Goal: Find specific page/section: Find specific page/section

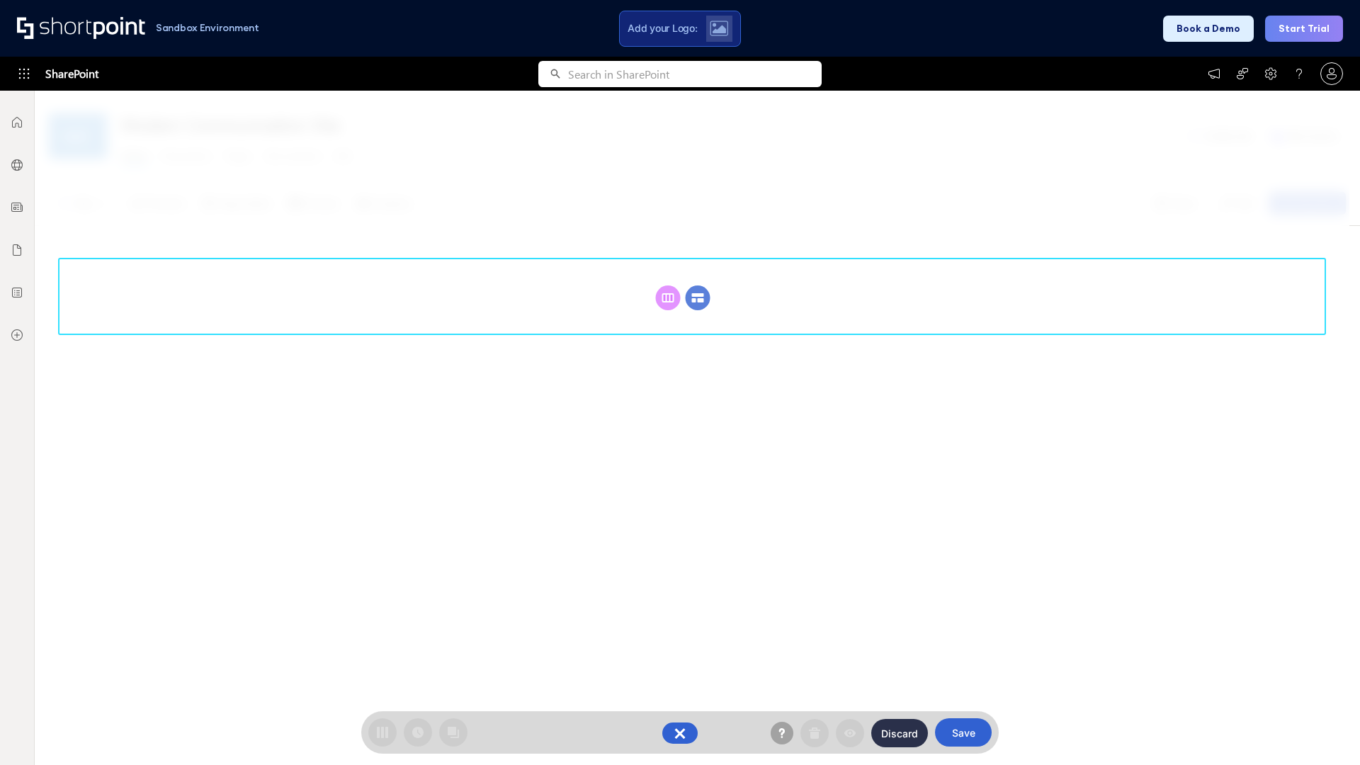
scroll to position [195, 0]
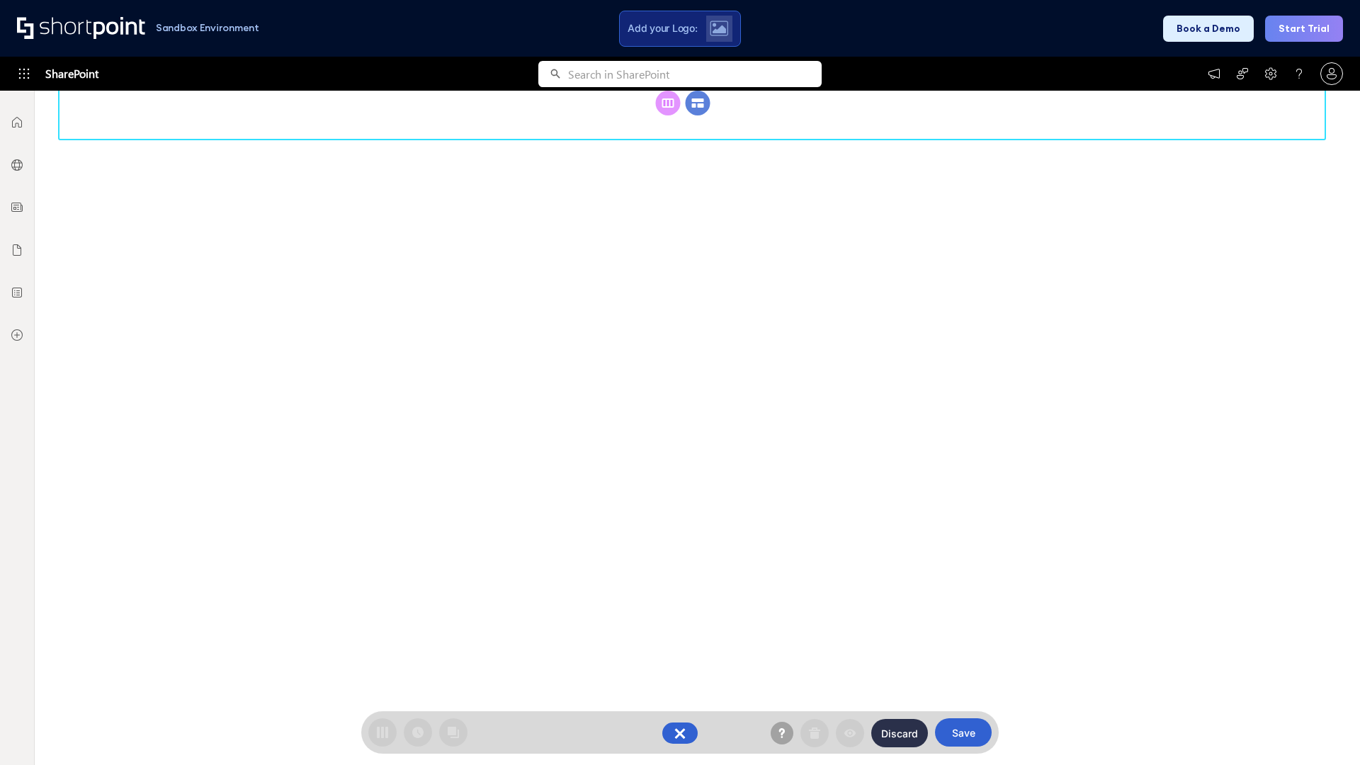
click at [698, 115] on circle at bounding box center [697, 103] width 25 height 25
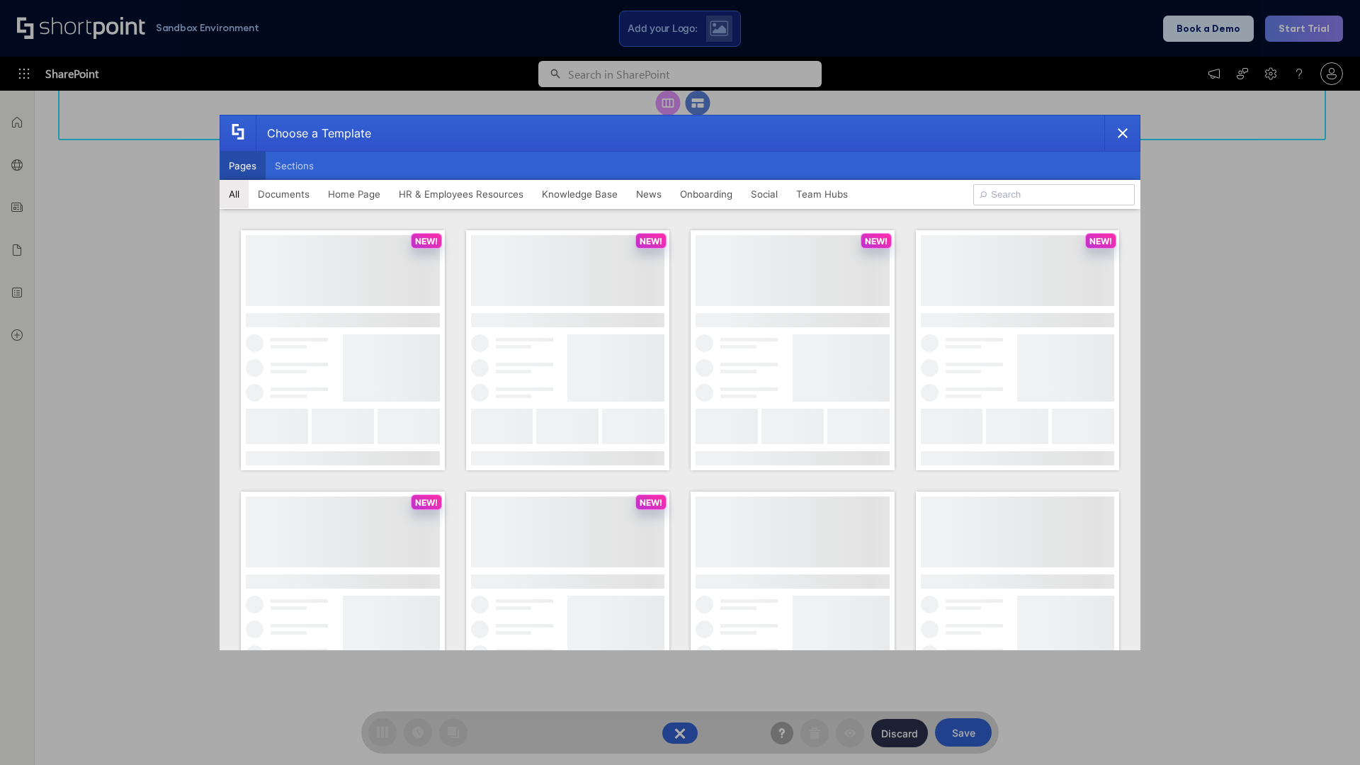
scroll to position [0, 0]
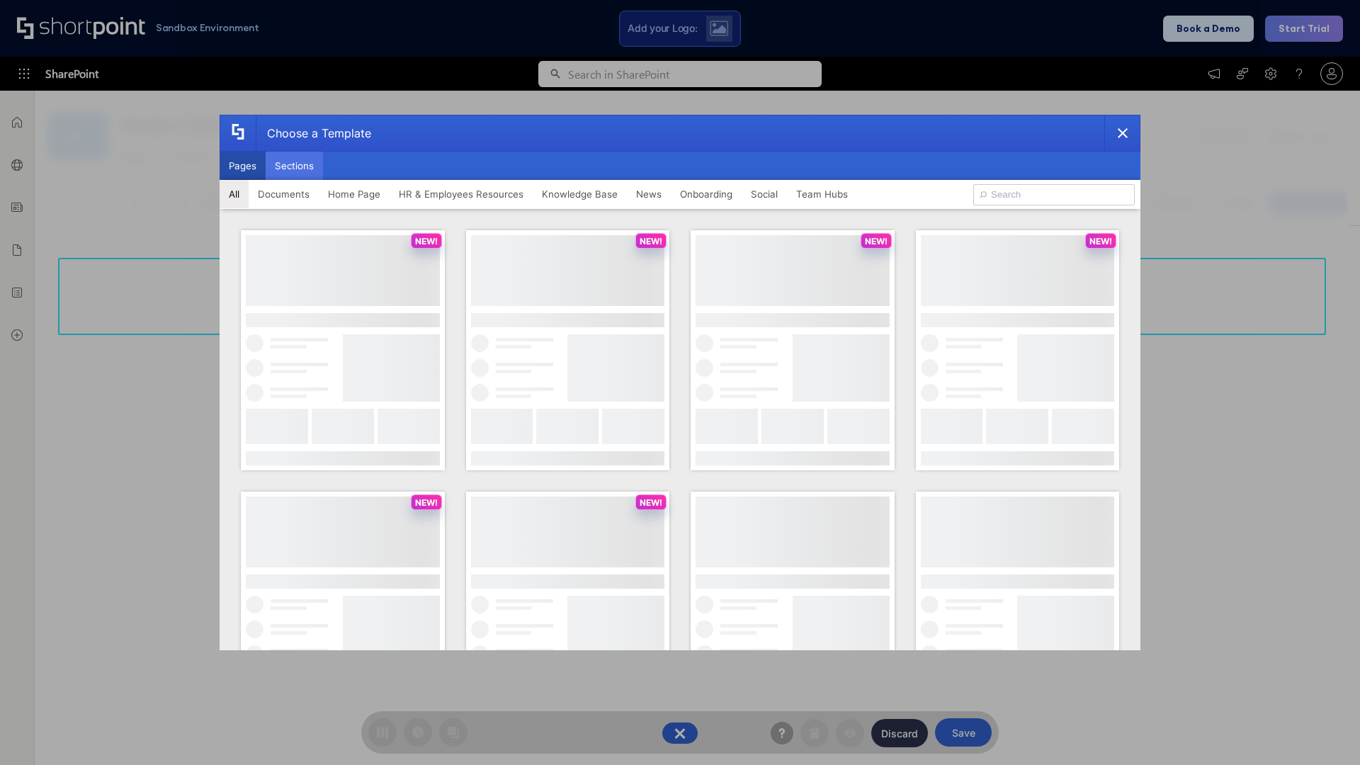
click at [294, 166] on button "Sections" at bounding box center [294, 166] width 57 height 28
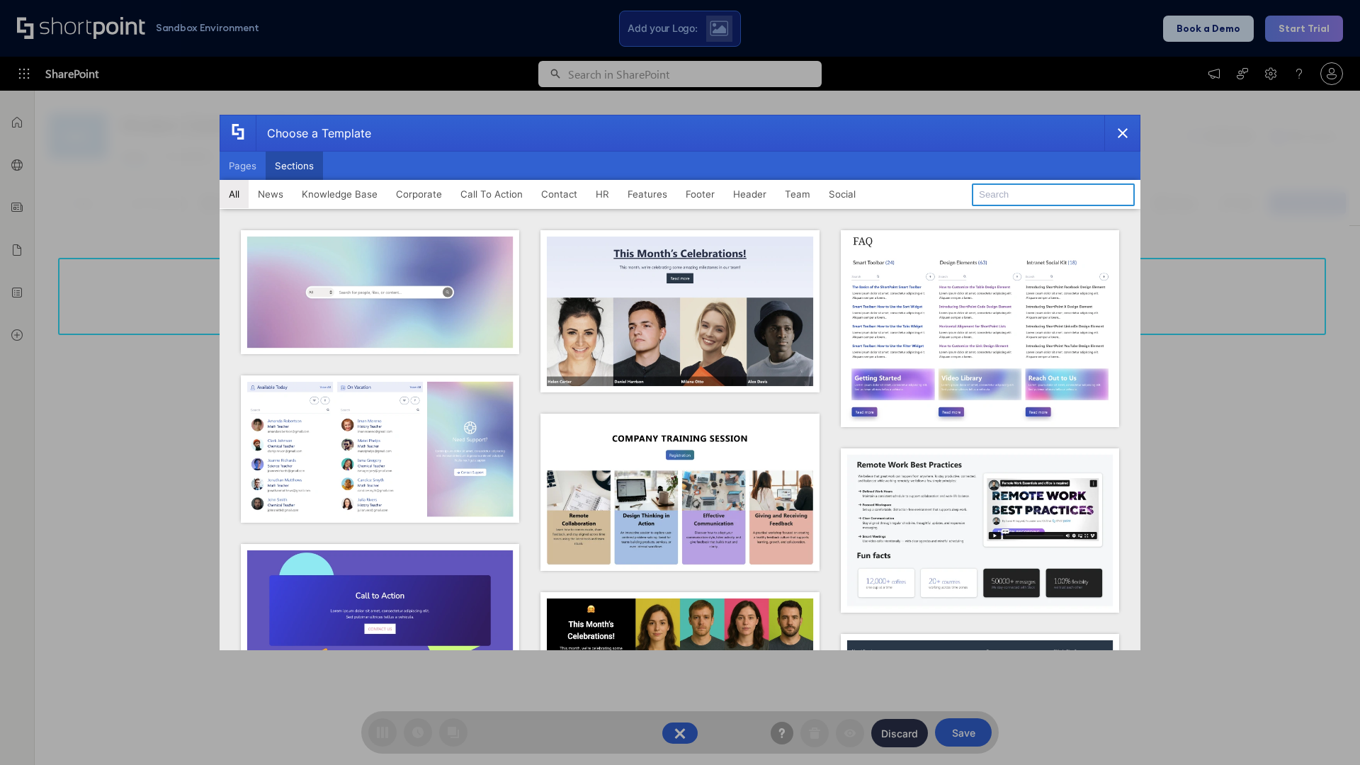
type input "Features Kit 5"
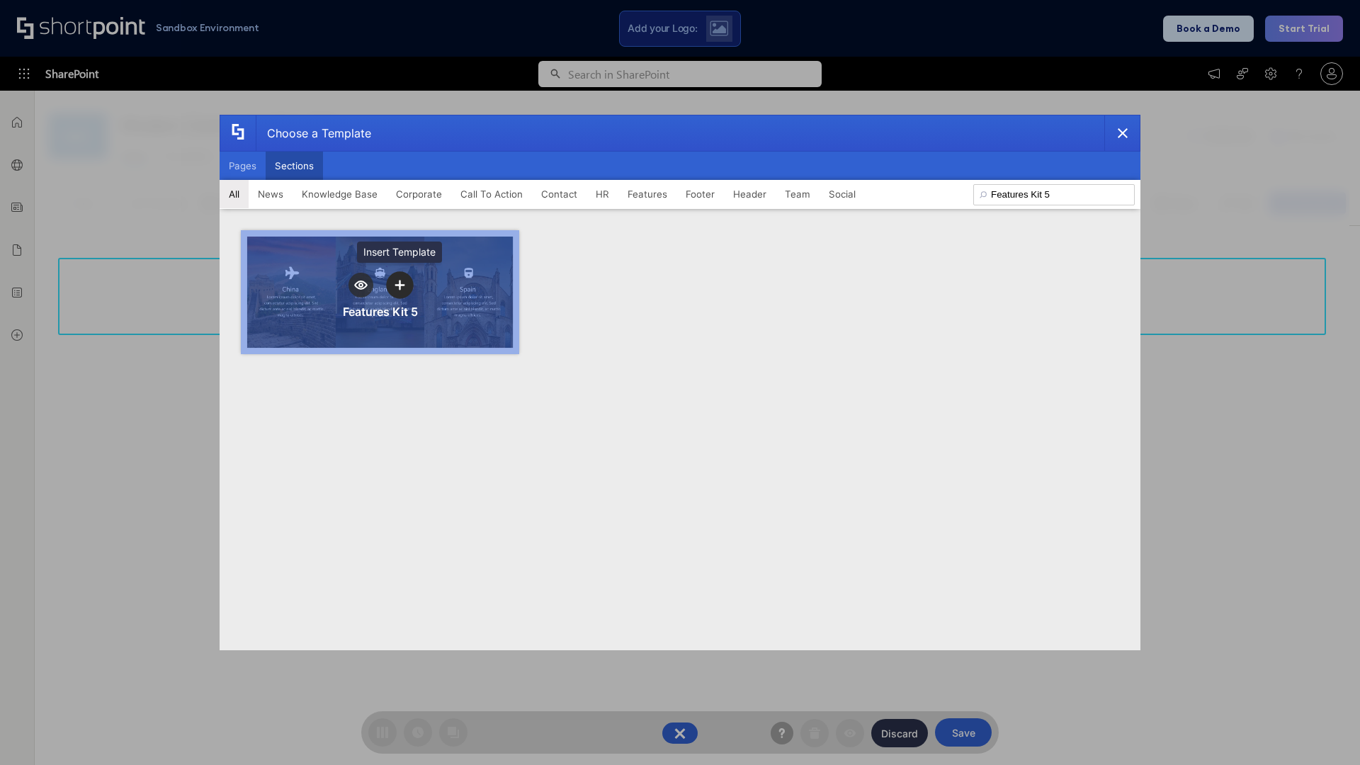
click at [399, 285] on icon "template selector" at bounding box center [399, 285] width 10 height 10
